Goal: Task Accomplishment & Management: Manage account settings

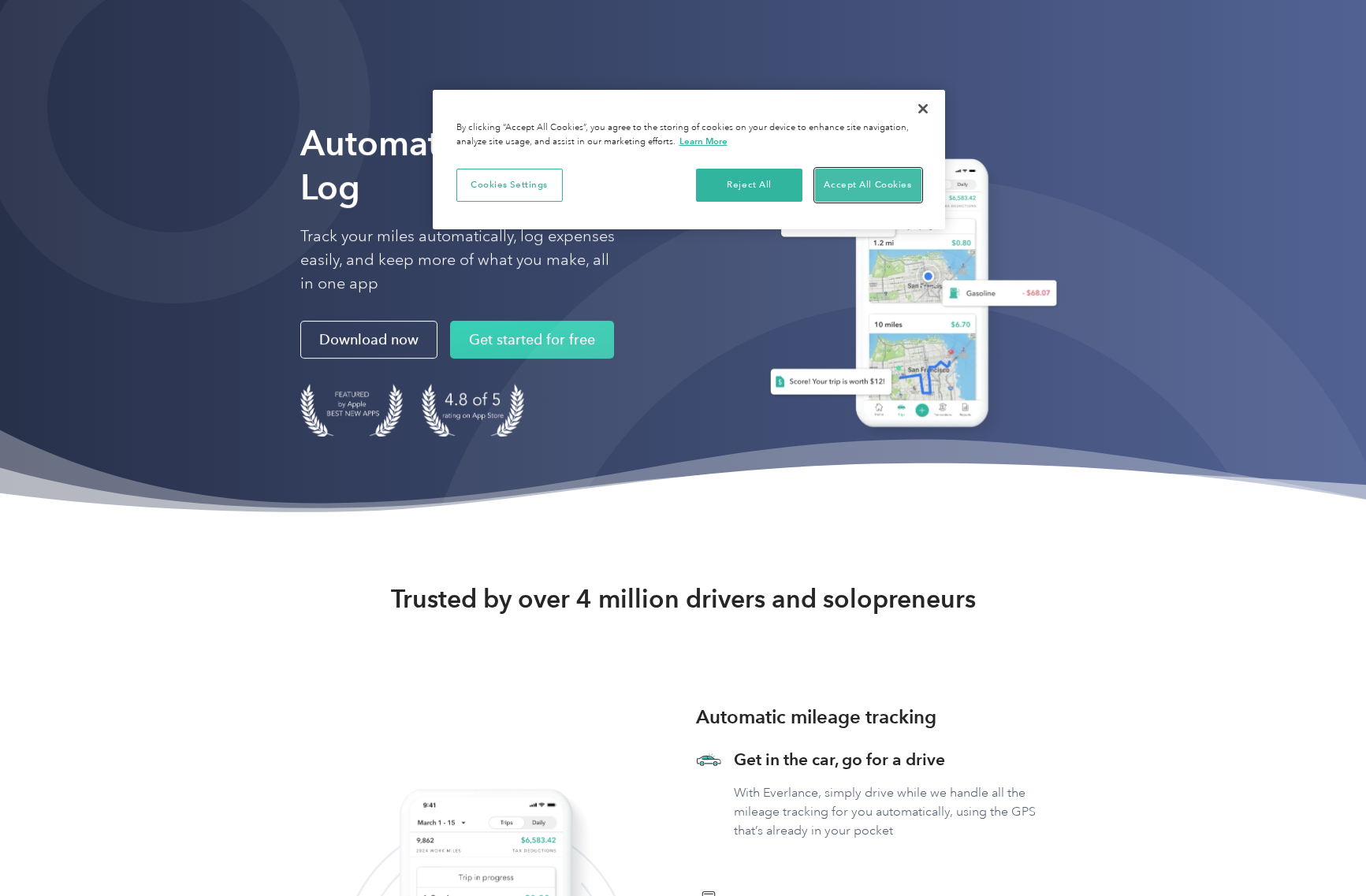
drag, startPoint x: 830, startPoint y: 185, endPoint x: 794, endPoint y: 225, distance: 53.8
click at [830, 185] on button "Accept All Cookies" at bounding box center [868, 184] width 106 height 33
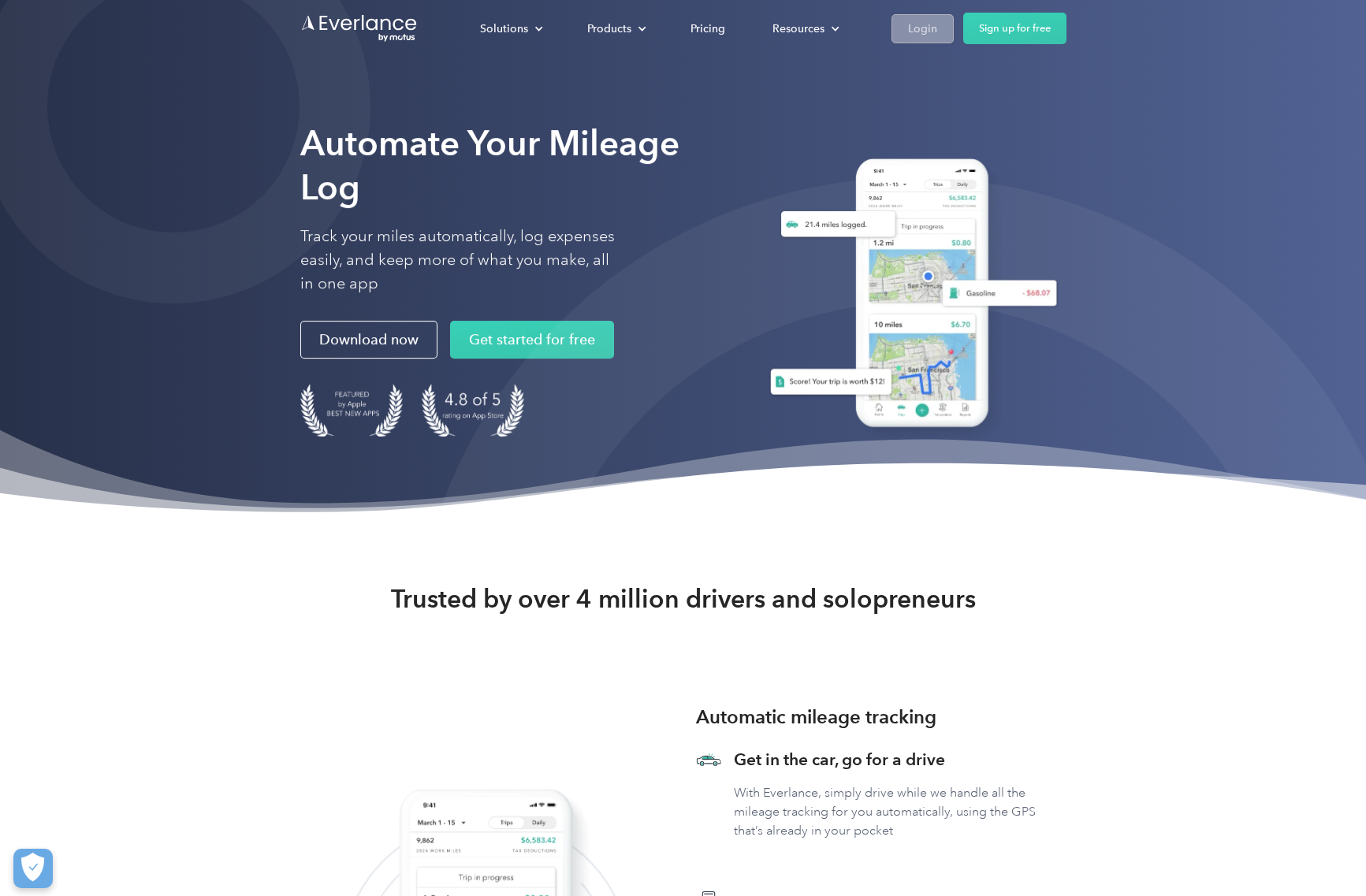
click at [929, 30] on div "Login" at bounding box center [922, 29] width 29 height 20
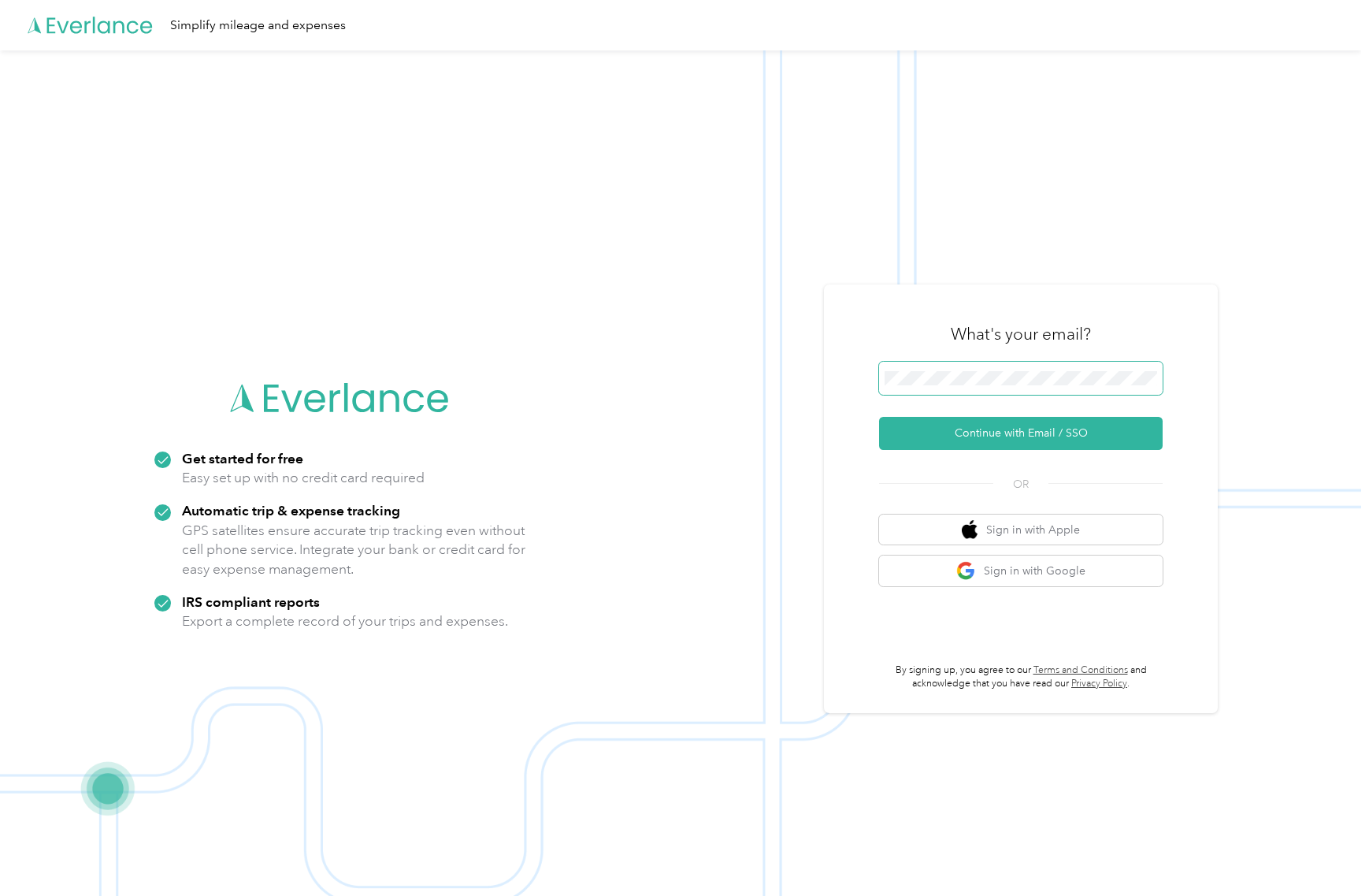
click at [1155, 371] on keeper-lock "Open Keeper Popup" at bounding box center [1145, 378] width 19 height 19
click at [995, 434] on button "Continue with Email / SSO" at bounding box center [1020, 433] width 283 height 33
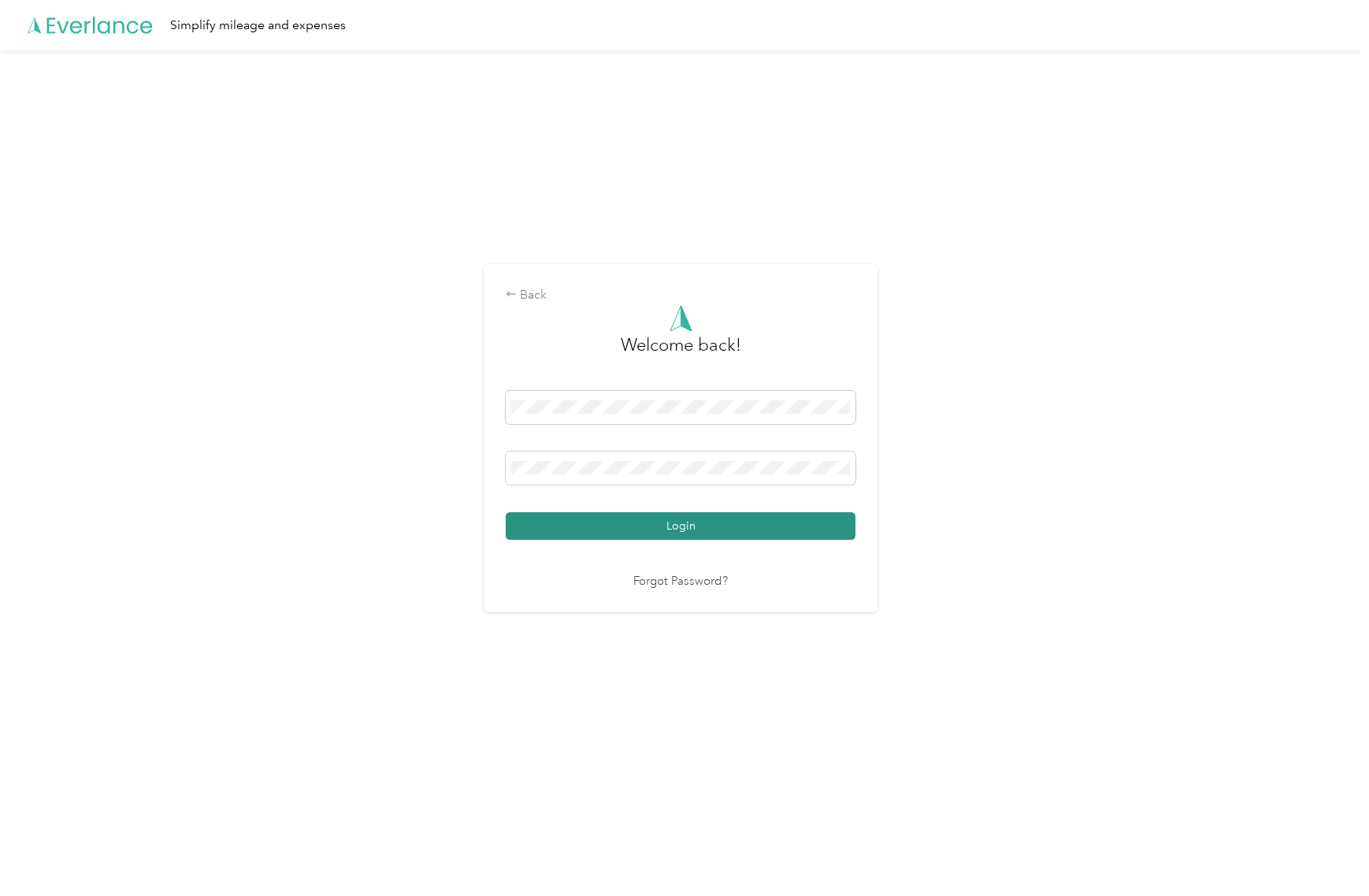
click at [810, 521] on button "Login" at bounding box center [680, 525] width 350 height 28
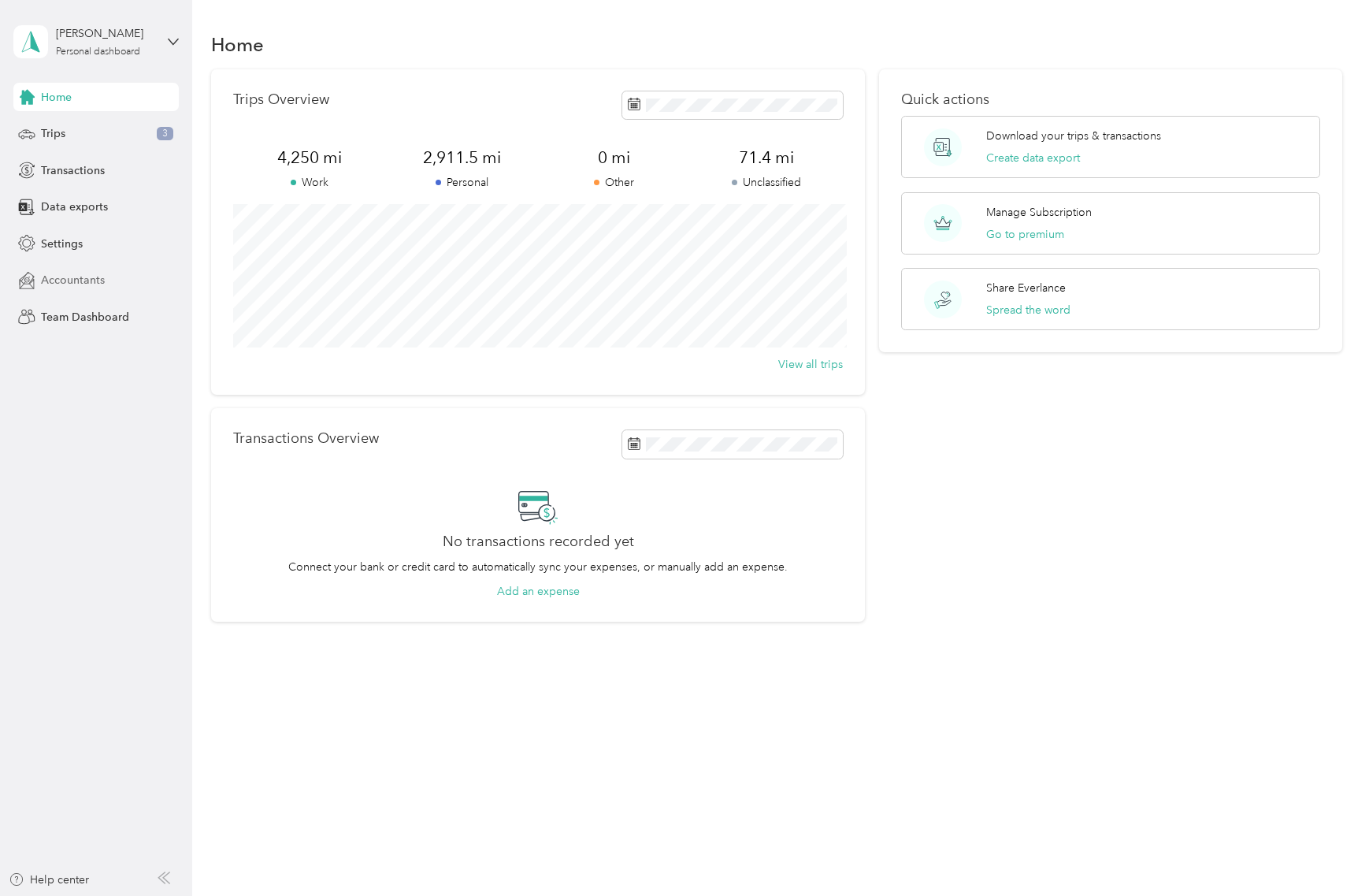
click at [85, 289] on div "Accountants" at bounding box center [96, 281] width 166 height 29
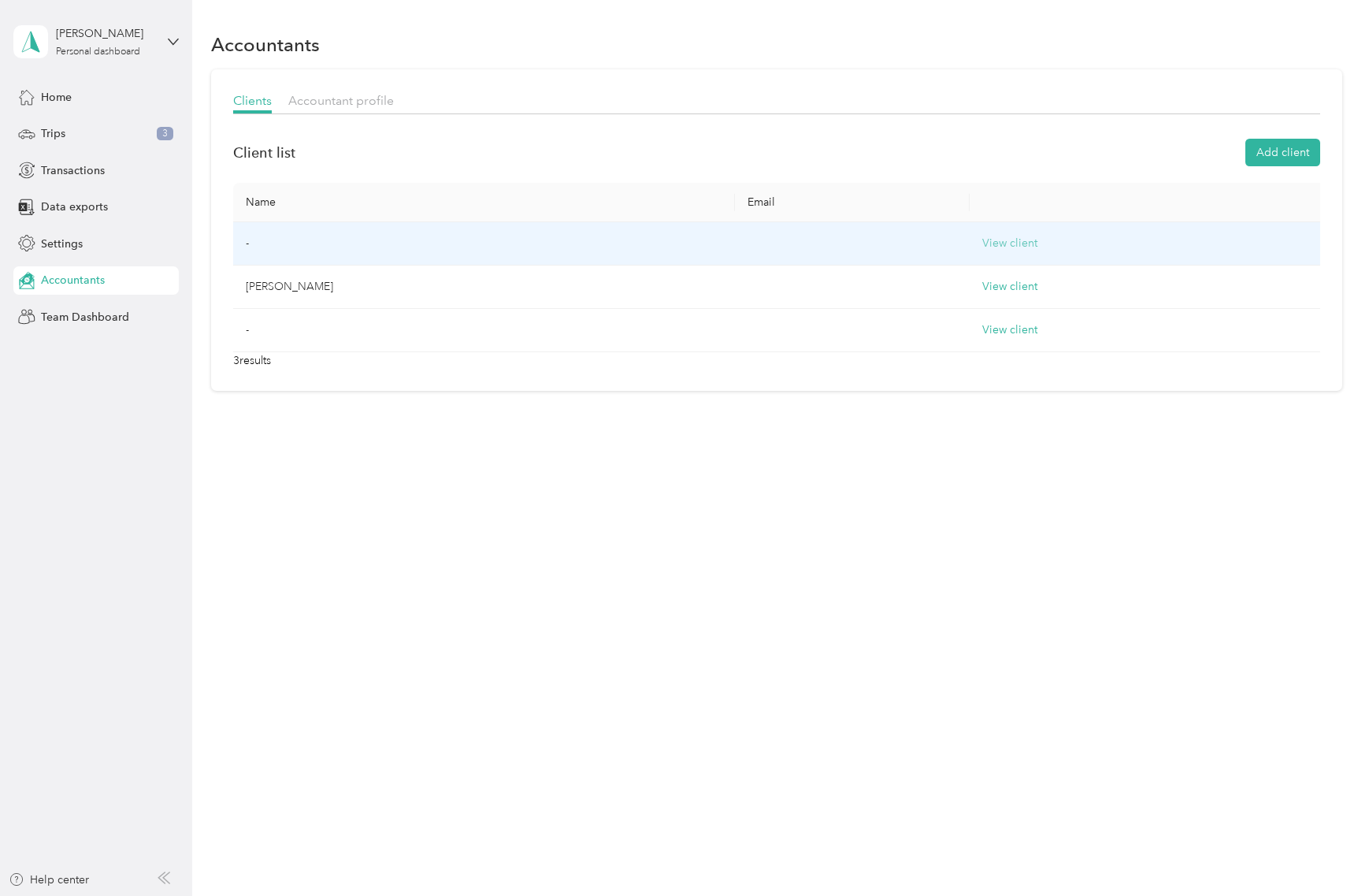
click at [982, 240] on button "View client" at bounding box center [1009, 243] width 55 height 17
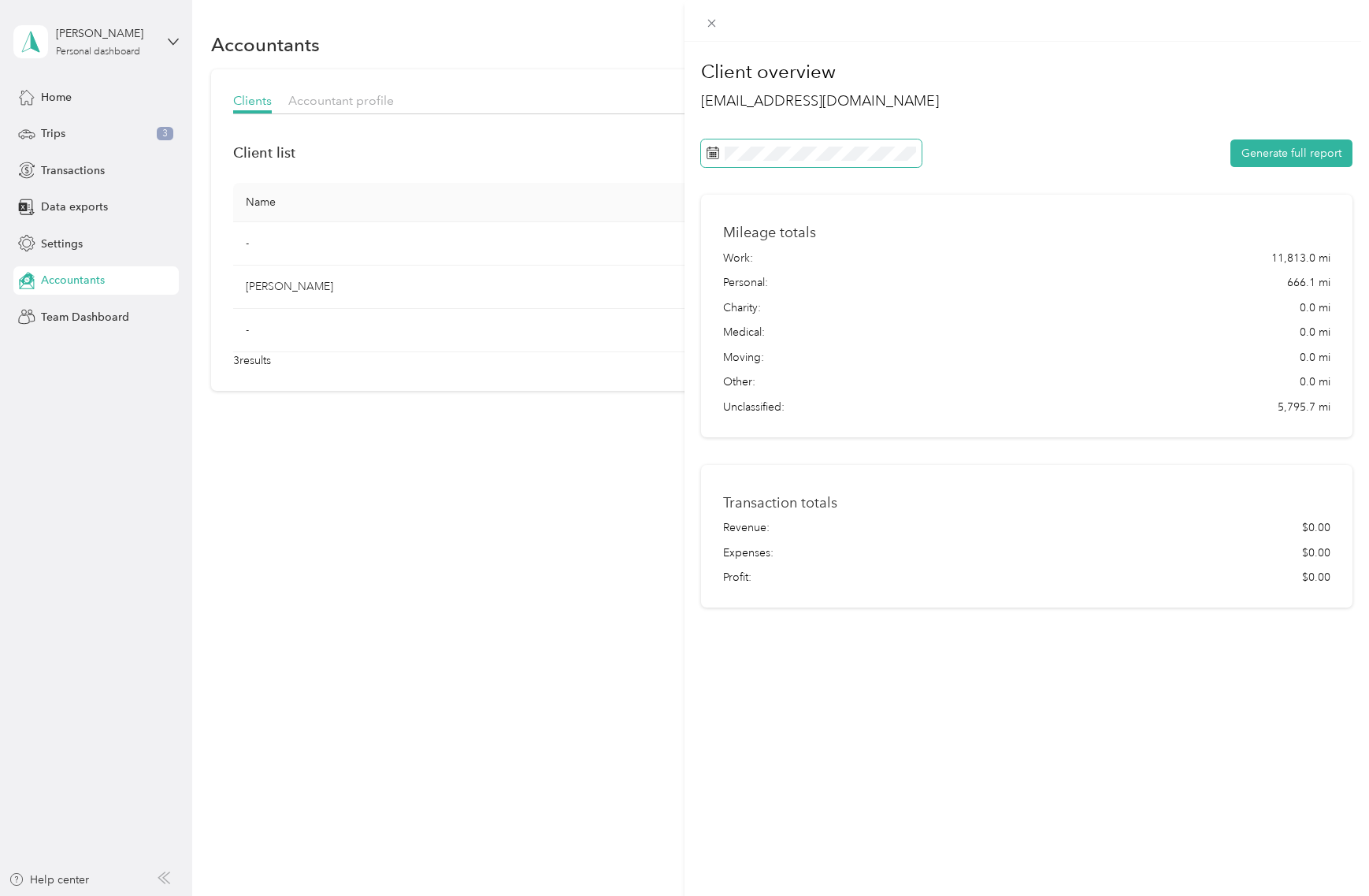
click at [727, 161] on span at bounding box center [810, 153] width 220 height 28
click at [729, 235] on div "Sep 2025" at bounding box center [783, 244] width 165 height 29
click at [732, 246] on icon at bounding box center [729, 245] width 16 height 16
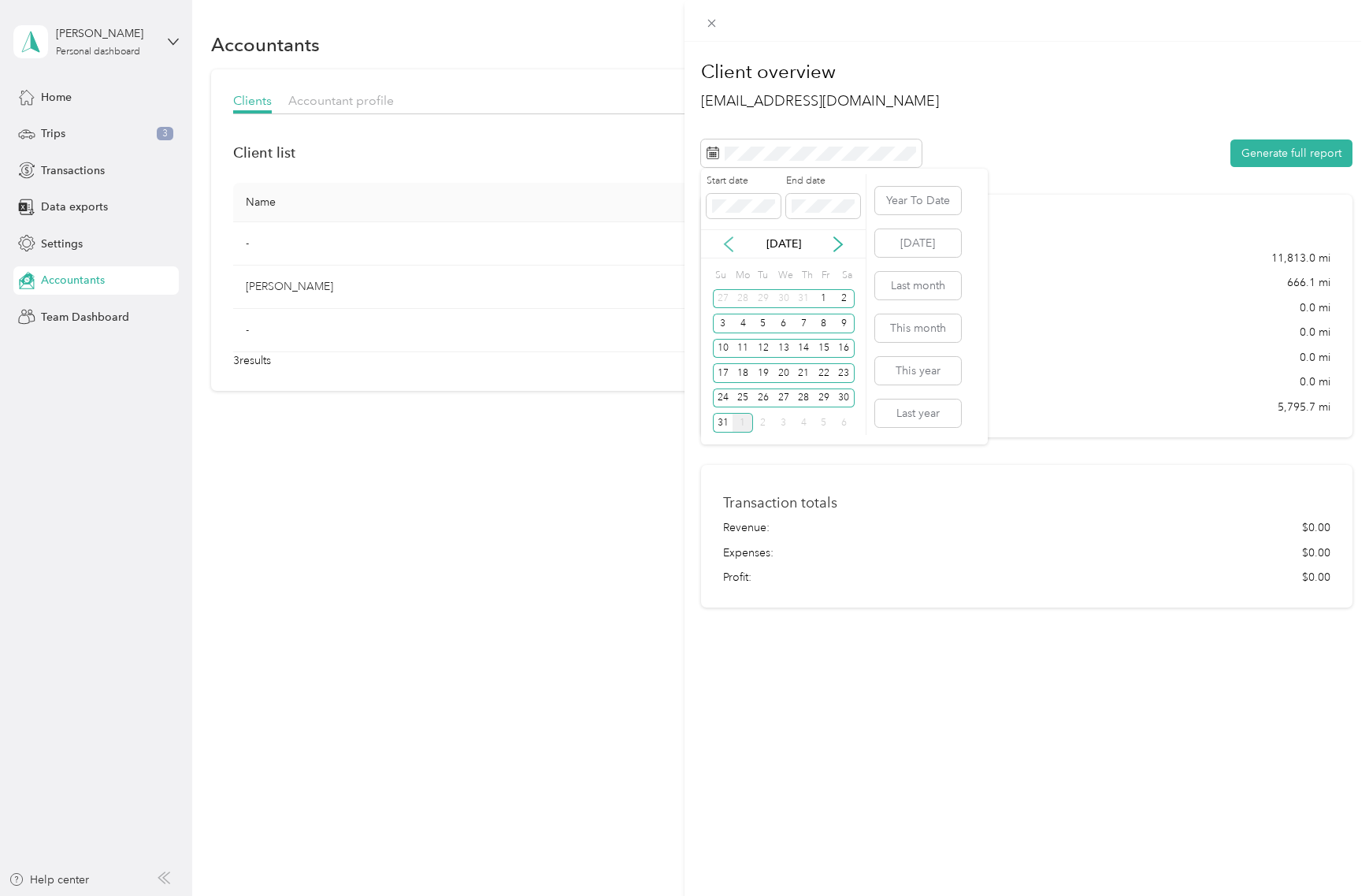
click at [732, 246] on icon at bounding box center [729, 245] width 16 height 16
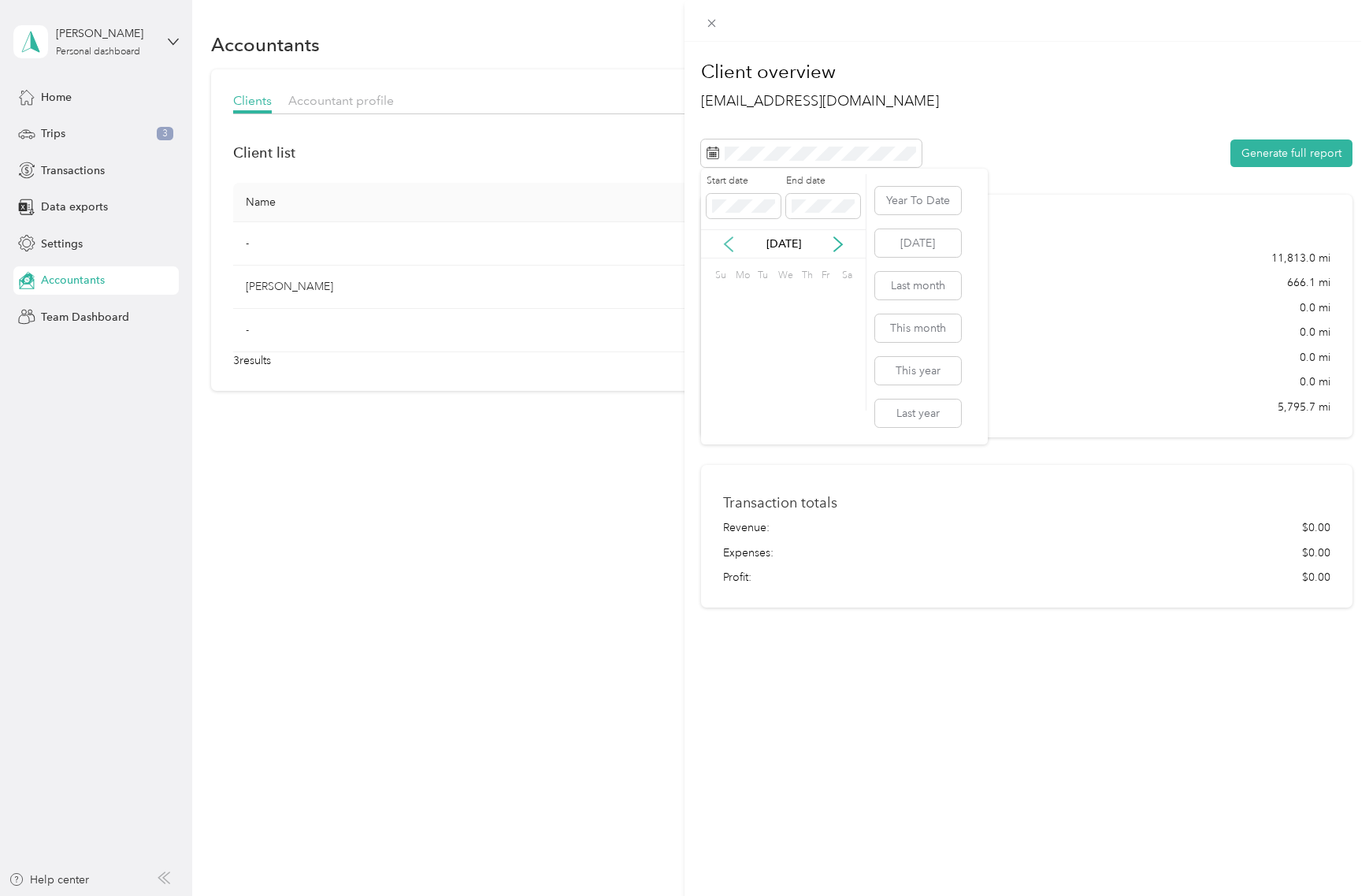
click at [732, 246] on icon at bounding box center [729, 245] width 16 height 16
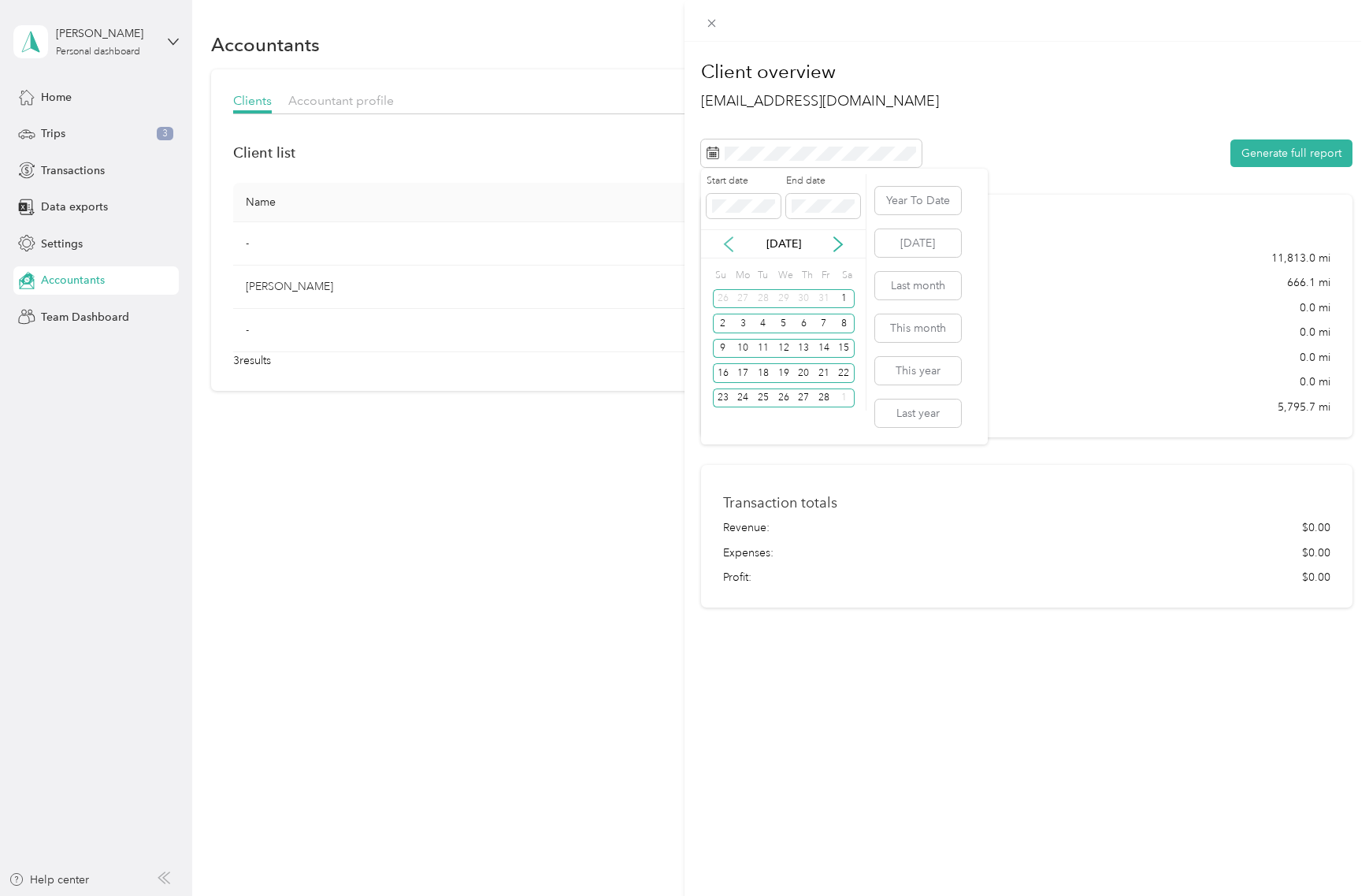
click at [732, 246] on icon at bounding box center [729, 245] width 16 height 16
click at [726, 294] on div "1" at bounding box center [723, 299] width 21 height 20
click at [769, 393] on div "31" at bounding box center [763, 399] width 21 height 20
